Goal: Task Accomplishment & Management: Use online tool/utility

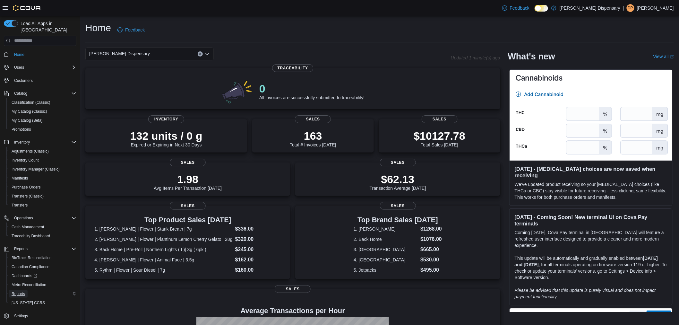
click at [20, 291] on span "Reports" at bounding box center [18, 293] width 13 height 5
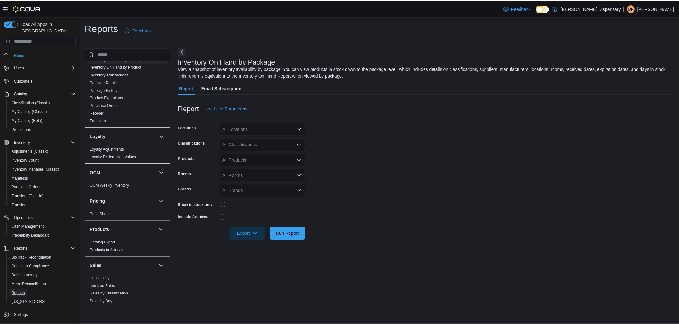
scroll to position [321, 0]
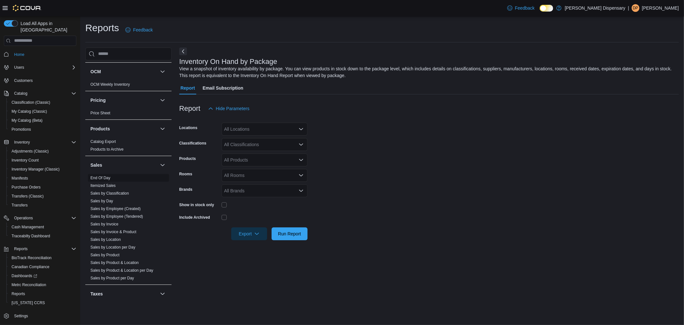
click at [101, 175] on span "End Of Day" at bounding box center [100, 177] width 20 height 5
click at [107, 179] on link "End Of Day" at bounding box center [100, 177] width 20 height 4
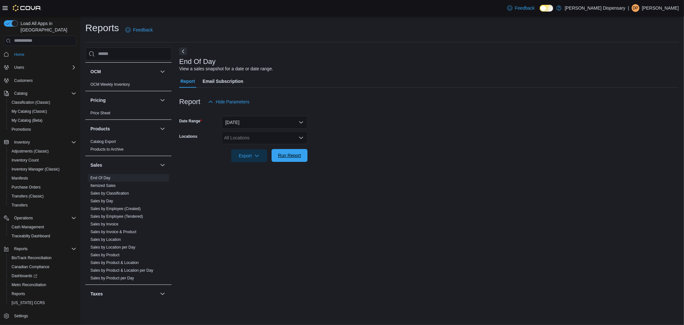
click at [295, 153] on span "Run Report" at bounding box center [289, 155] width 23 height 6
click at [295, 153] on span "Run Report" at bounding box center [292, 155] width 23 height 6
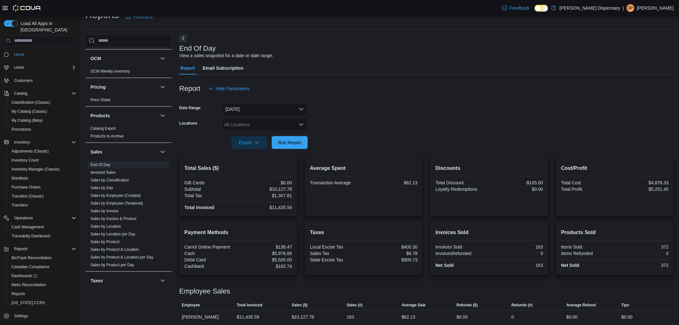
scroll to position [17, 0]
